Goal: Task Accomplishment & Management: Manage account settings

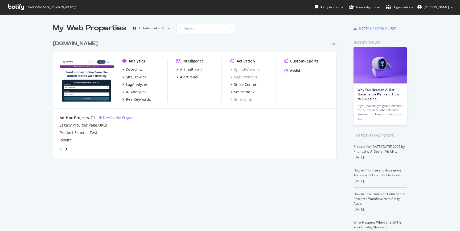
scroll to position [227, 452]
click at [129, 70] on div "Overview" at bounding box center [134, 69] width 17 height 5
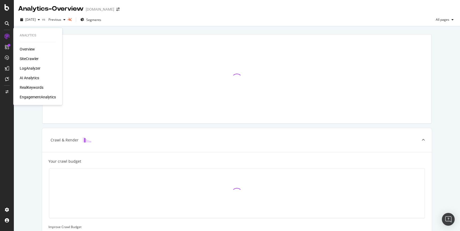
click at [33, 60] on div "SiteCrawler" at bounding box center [29, 58] width 19 height 5
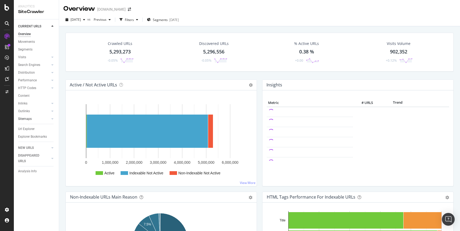
click at [38, 120] on link "Sitemaps" at bounding box center [34, 119] width 32 height 6
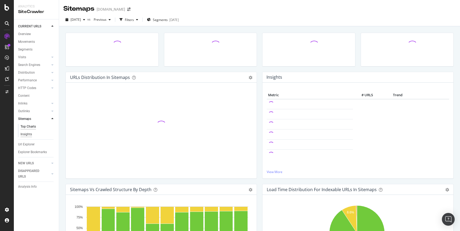
click at [31, 135] on div "Insights" at bounding box center [25, 135] width 11 height 6
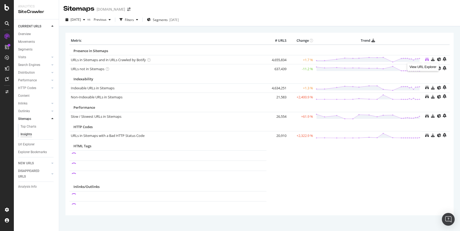
click at [425, 60] on icon at bounding box center [427, 59] width 4 height 4
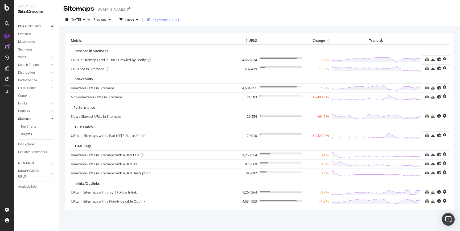
click at [179, 22] on div "2025-09-19" at bounding box center [174, 20] width 10 height 5
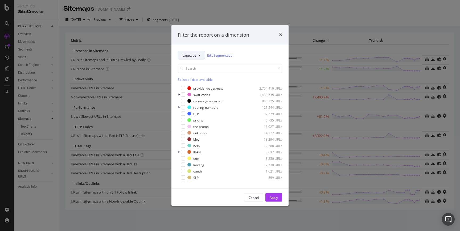
click at [194, 52] on button "pagetype" at bounding box center [191, 55] width 27 height 9
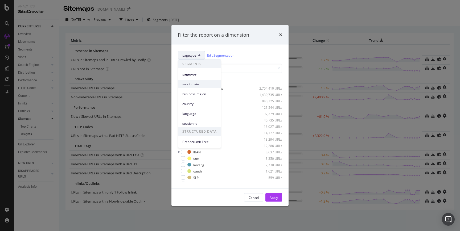
click at [196, 84] on span "subdomain" at bounding box center [199, 84] width 34 height 5
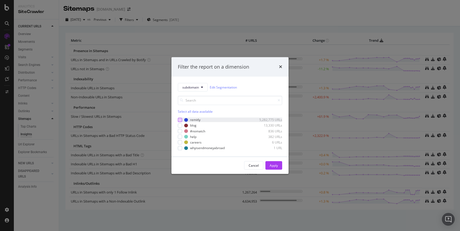
click at [180, 121] on div "modal" at bounding box center [180, 120] width 4 height 4
click at [285, 168] on div "Cancel Apply" at bounding box center [229, 165] width 117 height 17
click at [272, 167] on div "Apply" at bounding box center [274, 165] width 8 height 5
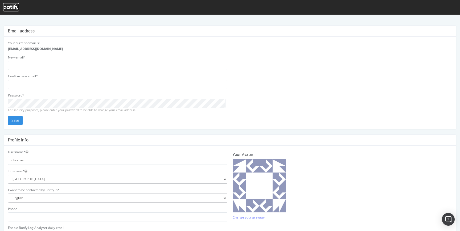
click at [11, 9] on icon at bounding box center [11, 8] width 16 height 6
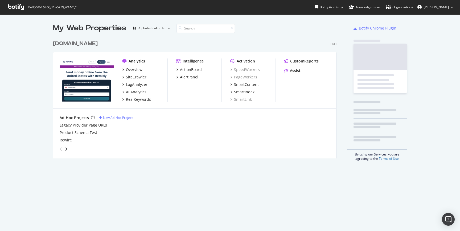
scroll to position [121, 284]
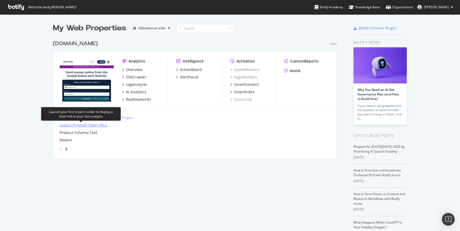
click at [96, 126] on div "Legacy Provider Page URLs" at bounding box center [83, 125] width 47 height 5
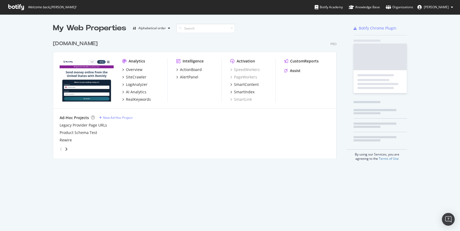
scroll to position [227, 452]
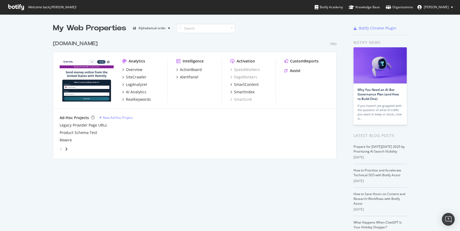
click at [426, 7] on span "[PERSON_NAME]" at bounding box center [436, 7] width 25 height 5
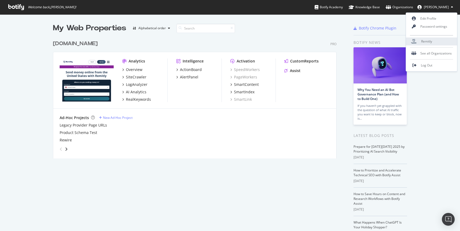
click at [431, 43] on span "Remitly" at bounding box center [426, 41] width 11 height 5
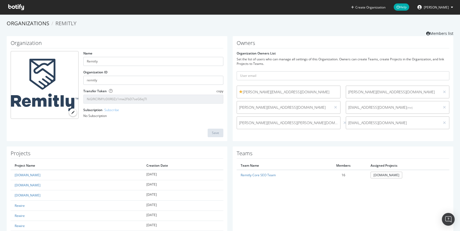
click at [17, 8] on icon at bounding box center [16, 7] width 16 height 6
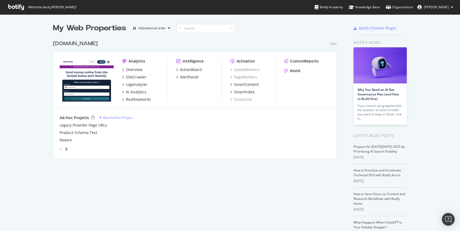
scroll to position [227, 452]
click at [139, 69] on div "Overview" at bounding box center [134, 69] width 17 height 5
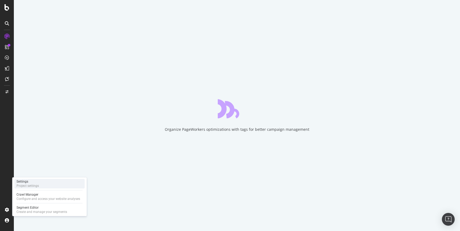
click at [33, 188] on div "Project settings" at bounding box center [28, 186] width 22 height 4
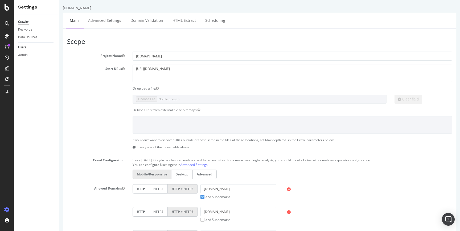
click at [25, 47] on div "Users" at bounding box center [22, 48] width 8 height 6
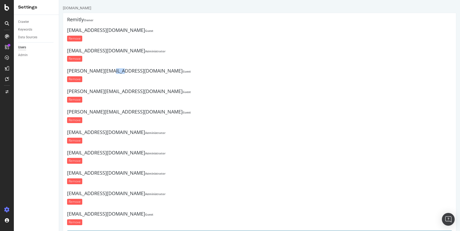
scroll to position [39, 0]
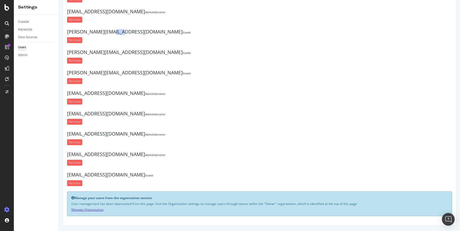
click at [95, 209] on link "Manage Organization" at bounding box center [87, 210] width 32 height 5
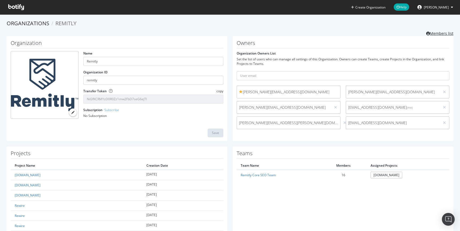
click at [439, 33] on link "Members list" at bounding box center [439, 33] width 27 height 7
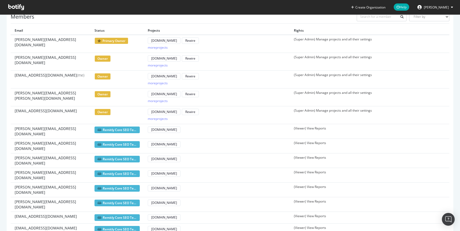
scroll to position [27, 0]
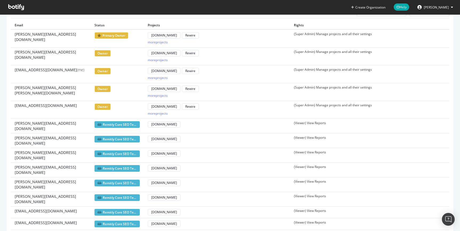
click at [319, 163] on td "(Viewer) View Reports" at bounding box center [363, 170] width 146 height 15
click at [31, 165] on span "mikhails@remitly.com" at bounding box center [51, 170] width 72 height 11
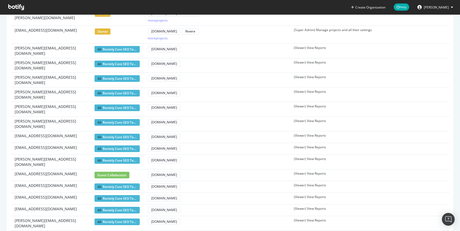
scroll to position [0, 0]
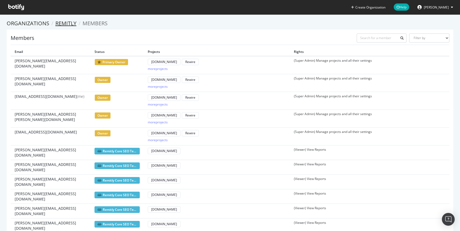
click at [62, 26] on link "Remitly" at bounding box center [65, 23] width 21 height 7
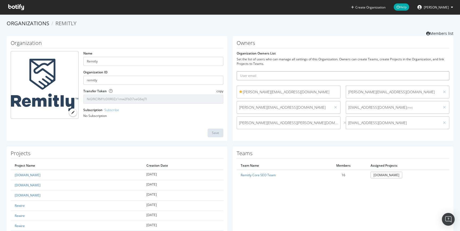
click at [253, 76] on input "text" at bounding box center [343, 75] width 213 height 9
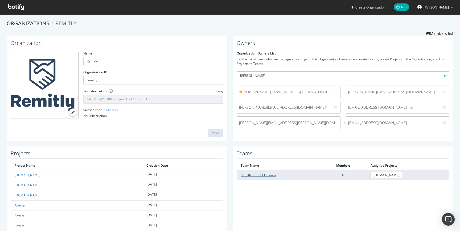
type input "piotr"
click at [257, 177] on link "Remitly Core SEO Team" at bounding box center [258, 175] width 35 height 5
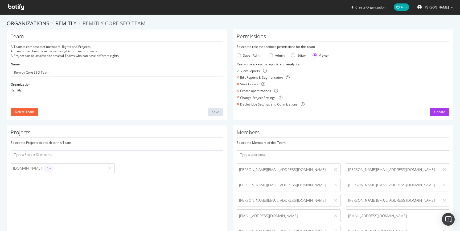
click at [245, 155] on input "text" at bounding box center [343, 154] width 213 height 9
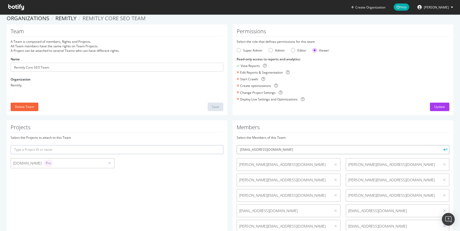
scroll to position [79, 0]
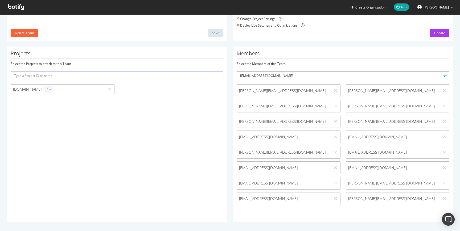
type input "piotrd@remitly.com"
click at [443, 75] on icon "submit" at bounding box center [445, 75] width 4 height 3
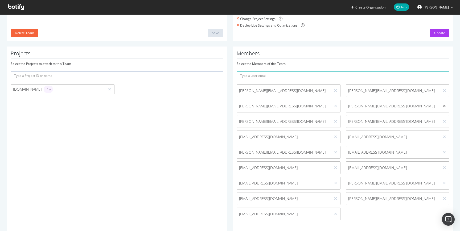
click at [443, 106] on icon at bounding box center [444, 106] width 3 height 4
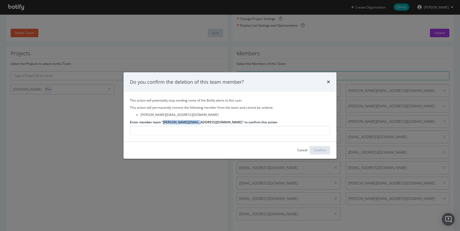
drag, startPoint x: 163, startPoint y: 122, endPoint x: 197, endPoint y: 123, distance: 33.8
click at [197, 123] on label "Enter member team "mikhails@remitly.com" to confirm this action" at bounding box center [203, 122] width 147 height 5
copy label "mikhails@remitly.com"
click at [164, 131] on input "Enter member team "mikhails@remitly.com" to confirm this action" at bounding box center [230, 130] width 200 height 9
paste input "mikhails@remitly.com"
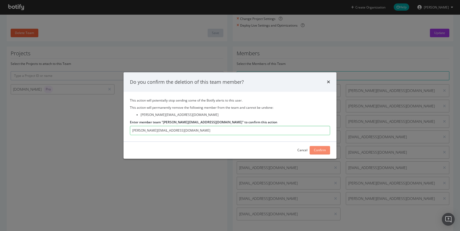
type input "mikhails@remitly.com"
click at [314, 150] on div "Confirm" at bounding box center [320, 150] width 12 height 5
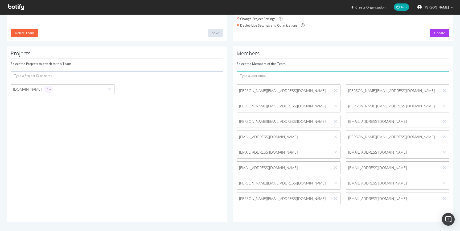
click at [383, 199] on span "piotrd@remitly.com" at bounding box center [393, 198] width 90 height 5
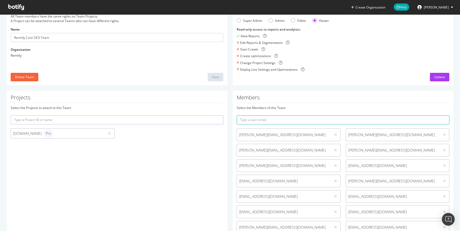
scroll to position [0, 0]
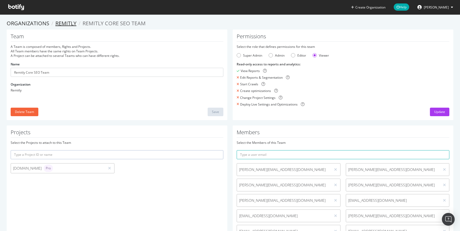
click at [70, 23] on link "Remitly" at bounding box center [65, 23] width 21 height 7
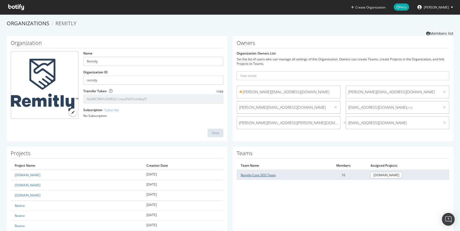
click at [249, 176] on link "Remitly Core SEO Team" at bounding box center [258, 175] width 35 height 5
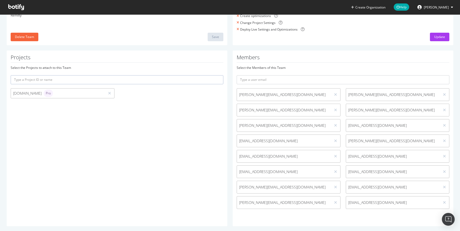
scroll to position [81, 0]
